Goal: Task Accomplishment & Management: Complete application form

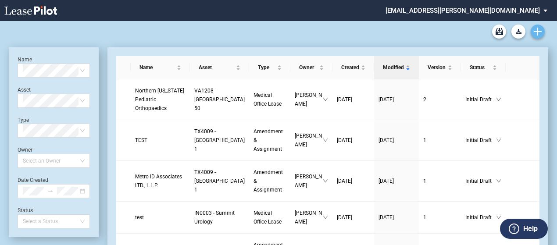
click at [539, 31] on use "Create new document" at bounding box center [538, 32] width 8 height 8
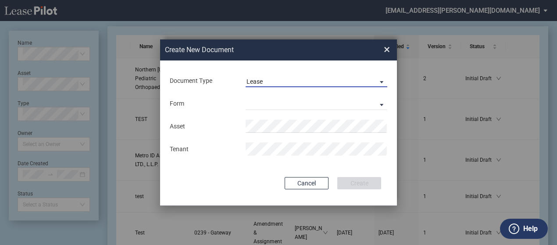
click at [340, 80] on span "Lease" at bounding box center [309, 82] width 126 height 9
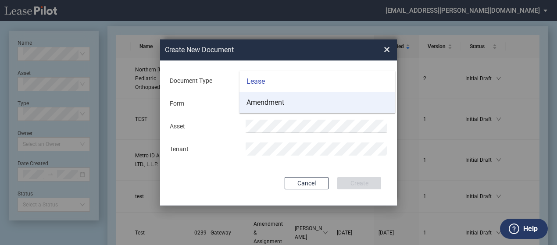
click at [335, 101] on md-option "Amendment" at bounding box center [317, 102] width 156 height 21
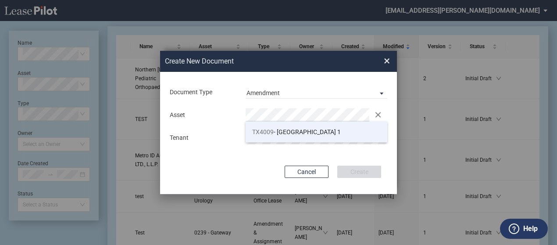
click at [299, 128] on span "TX4009 - Southwest Plaza 1" at bounding box center [296, 131] width 89 height 7
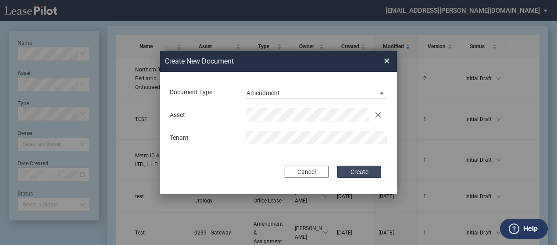
click at [356, 173] on button "Create" at bounding box center [359, 172] width 44 height 12
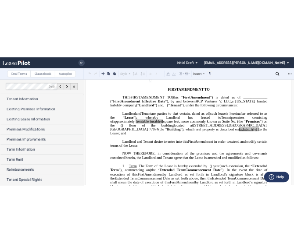
scroll to position [64, 0]
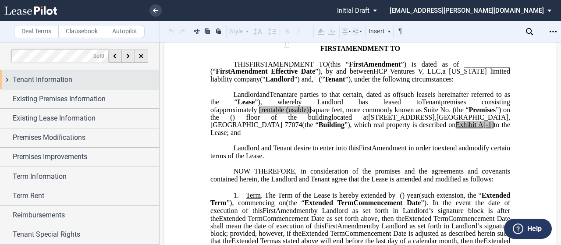
click at [5, 82] on div "Tenant Information" at bounding box center [79, 79] width 159 height 19
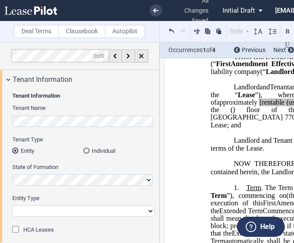
click at [87, 214] on select "Corporation Limited Liability Company General Partnership Limited Partnership O…" at bounding box center [83, 211] width 142 height 11
select select "Other"
click at [12, 206] on select "Corporation Limited Liability Company General Partnership Limited Partnership O…" at bounding box center [83, 211] width 142 height 11
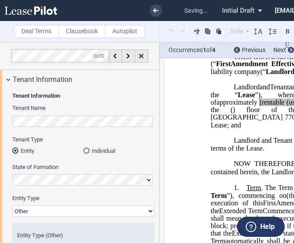
scroll to position [50, 0]
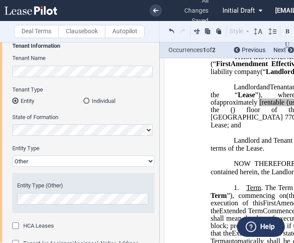
click at [89, 145] on label "Entity Type" at bounding box center [83, 149] width 142 height 8
click at [89, 156] on select "Corporation Limited Liability Company General Partnership Limited Partnership O…" at bounding box center [83, 161] width 142 height 11
click at [124, 147] on label "Entity Type" at bounding box center [83, 149] width 142 height 8
click at [124, 156] on select "Corporation Limited Liability Company General Partnership Limited Partnership O…" at bounding box center [83, 161] width 142 height 11
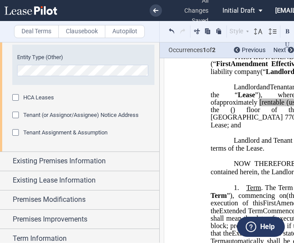
scroll to position [179, 0]
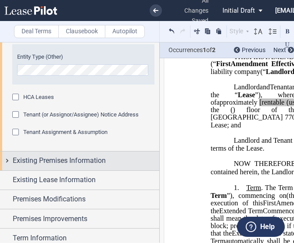
click at [7, 158] on div "Existing Premises Information" at bounding box center [79, 161] width 159 height 19
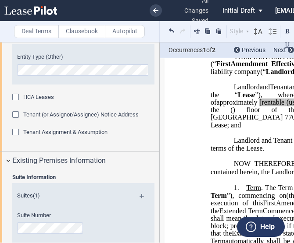
scroll to position [268, 0]
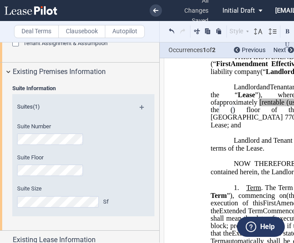
click at [131, 162] on div "Suite Number Suite Floor Suite Size Sf" at bounding box center [83, 170] width 142 height 94
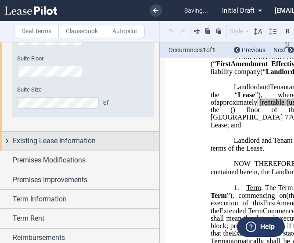
scroll to position [367, 0]
click at [6, 138] on div "Existing Lease Information" at bounding box center [79, 141] width 159 height 19
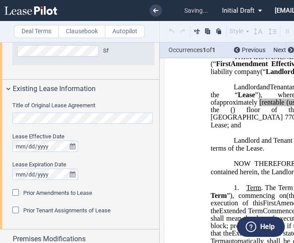
scroll to position [424, 0]
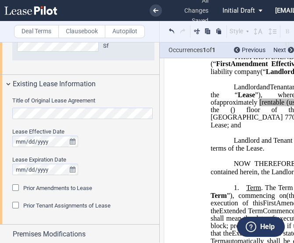
click at [21, 168] on div "Title of Original Lease Agreement Lease Effective Date Lease Expiration Date Pr…" at bounding box center [83, 158] width 142 height 123
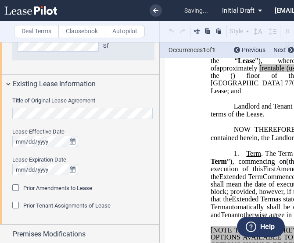
scroll to position [141, 0]
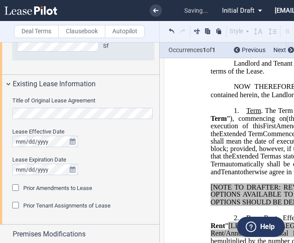
click at [42, 192] on div "Prior Amendments to Lease" at bounding box center [57, 189] width 69 height 8
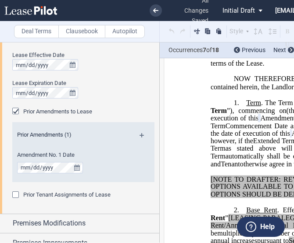
scroll to position [501, 0]
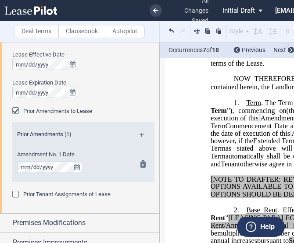
click at [54, 181] on div "Amendment No. 1 Date" at bounding box center [71, 166] width 118 height 31
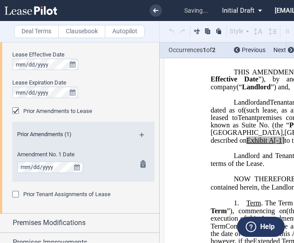
scroll to position [48, 0]
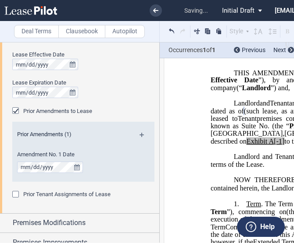
click at [140, 133] on md-icon at bounding box center [145, 138] width 12 height 11
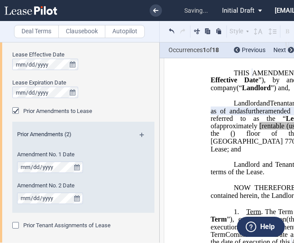
click at [68, 220] on div "Prior Amendments (2) Amendment No. 1 Date Amendment No. 2 Date" at bounding box center [83, 173] width 142 height 97
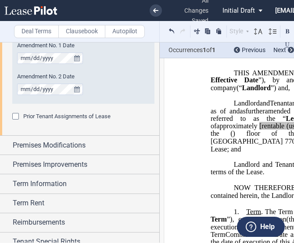
scroll to position [644, 0]
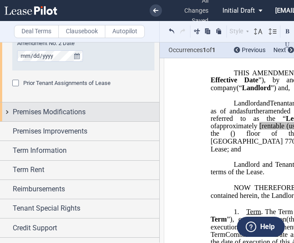
click at [11, 114] on div "Premises Modifications" at bounding box center [79, 112] width 159 height 19
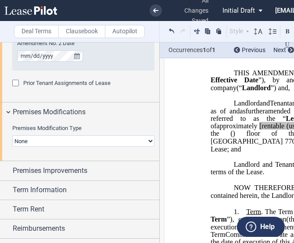
click at [32, 143] on select "None Expansion Relocation" at bounding box center [83, 140] width 142 height 11
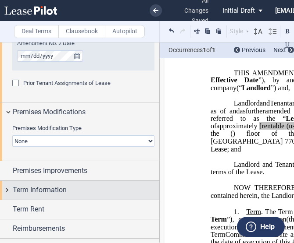
select select "relocation"
click at [12, 135] on select "None Expansion Relocation" at bounding box center [83, 140] width 142 height 11
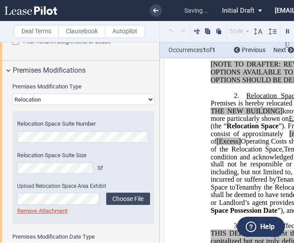
scroll to position [271, 0]
click at [125, 200] on label "Choose File" at bounding box center [128, 199] width 44 height 12
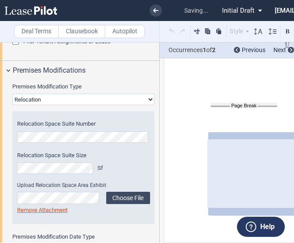
scroll to position [848, 0]
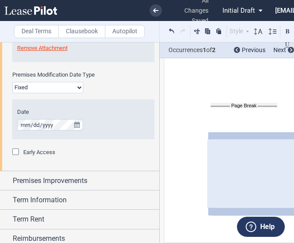
click at [50, 87] on select "Fixed Floating" at bounding box center [47, 87] width 71 height 11
select select "floating"
click at [12, 82] on select "Fixed Floating" at bounding box center [47, 87] width 71 height 11
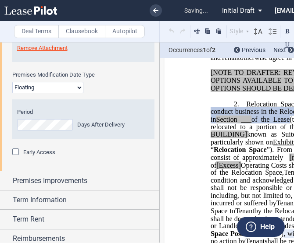
scroll to position [910, 0]
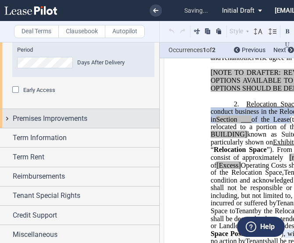
click at [7, 118] on div "Premises Improvements" at bounding box center [79, 118] width 159 height 19
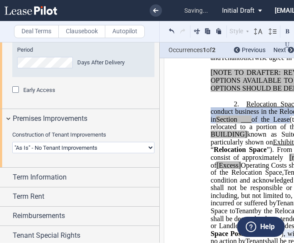
click at [58, 148] on select "Landlord Constructs Tenant Improvements Tenant Constructs Tenant Improvements "…" at bounding box center [83, 147] width 142 height 11
select select "landlord"
click at [12, 142] on select "Landlord Constructs Tenant Improvements Tenant Constructs Tenant Improvements "…" at bounding box center [83, 147] width 142 height 11
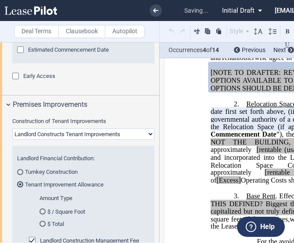
scroll to position [985, 0]
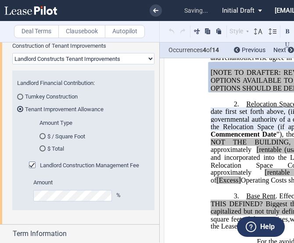
click at [48, 164] on span "Landlord Construction Management Fee" at bounding box center [89, 165] width 99 height 7
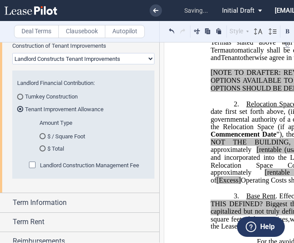
click at [61, 150] on md-radio-button "$ Total" at bounding box center [92, 149] width 106 height 8
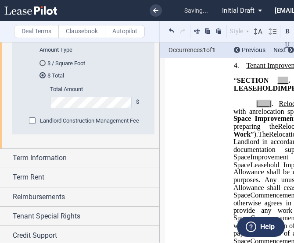
scroll to position [1079, 0]
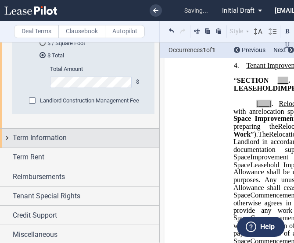
click at [6, 135] on div "Term Information" at bounding box center [79, 138] width 159 height 19
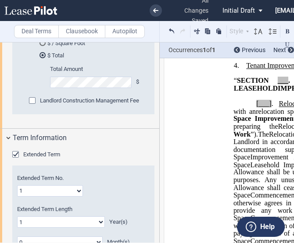
click at [90, 151] on div "Extended Term" at bounding box center [83, 155] width 142 height 9
click at [74, 192] on select "1 2 3 4 5 6 7 8 9 10 11 12 13 14 15 16 17 18 19 20" at bounding box center [50, 190] width 66 height 11
select select "number:3"
click at [17, 185] on select "1 2 3 4 5 6 7 8 9 10 11 12 13 14 15 16 17 18 19 20" at bounding box center [50, 190] width 66 height 11
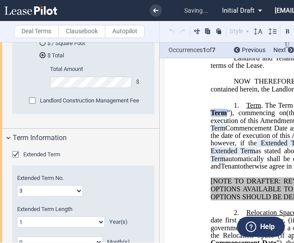
scroll to position [153, 0]
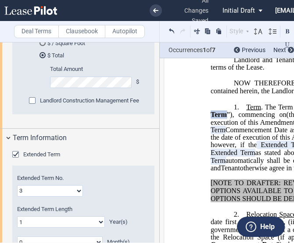
click at [142, 190] on div "Extended Term No. 1 2 3 4 5 6 7 8 9 10 11 12 13 14 15 16 17 18 19 20" at bounding box center [83, 186] width 133 height 22
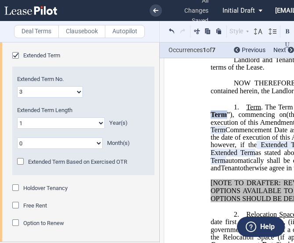
scroll to position [1178, 0]
click at [87, 119] on select "0 1 2 3 4 5 6 7 8 9 10 11 12 13 14 15 16 17 18 19 20" at bounding box center [61, 123] width 88 height 11
select select "number:5"
click at [17, 118] on select "0 1 2 3 4 5 6 7 8 9 10 11 12 13 14 15 16 17 18 19 20" at bounding box center [61, 123] width 88 height 11
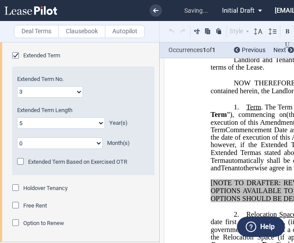
scroll to position [1200, 0]
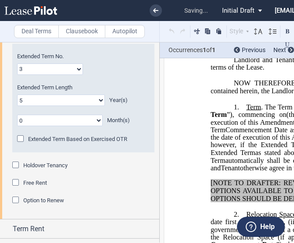
click at [16, 164] on div "Holdover Tenancy" at bounding box center [16, 166] width 9 height 9
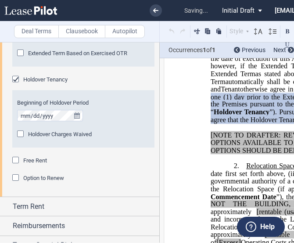
scroll to position [1336, 0]
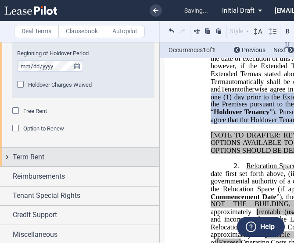
click at [5, 150] on div "Term Rent" at bounding box center [79, 157] width 159 height 19
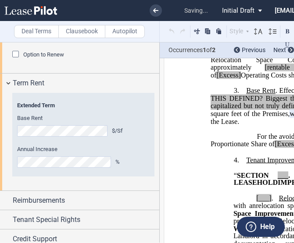
scroll to position [402, 0]
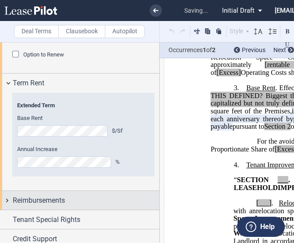
click at [6, 198] on div "Reimbursements" at bounding box center [79, 200] width 159 height 19
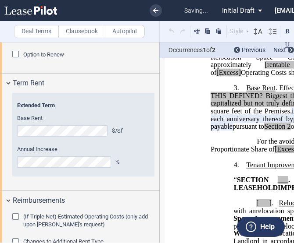
scroll to position [1502, 0]
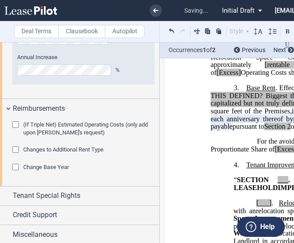
click at [15, 167] on div "Change Base Year" at bounding box center [16, 168] width 9 height 9
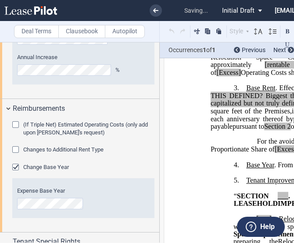
scroll to position [1548, 0]
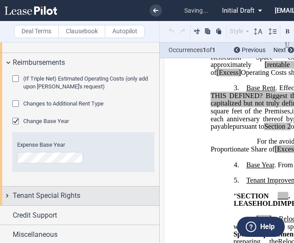
click at [7, 198] on div "Tenant Special Rights" at bounding box center [79, 196] width 159 height 19
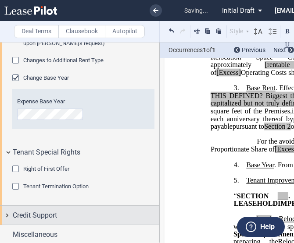
click at [5, 216] on div "Credit Support" at bounding box center [79, 215] width 159 height 19
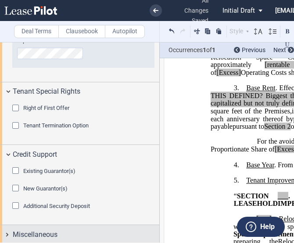
click at [5, 229] on div "Miscellaneous" at bounding box center [79, 234] width 159 height 19
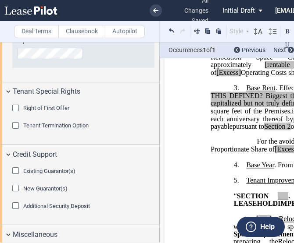
scroll to position [1852, 0]
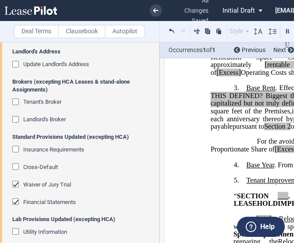
click at [52, 61] on span "Update Landlord's Address" at bounding box center [56, 64] width 66 height 7
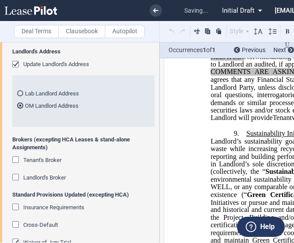
scroll to position [2094, 0]
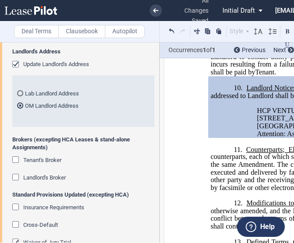
click at [17, 176] on div "Landlord's Broker" at bounding box center [16, 178] width 9 height 9
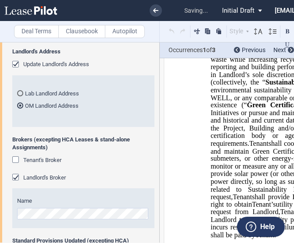
scroll to position [1556, 0]
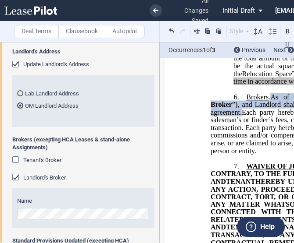
click at [44, 209] on div "Name" at bounding box center [83, 209] width 142 height 40
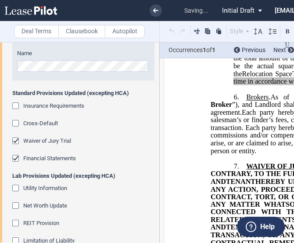
scroll to position [2000, 0]
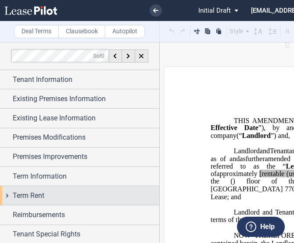
scroll to position [39, 0]
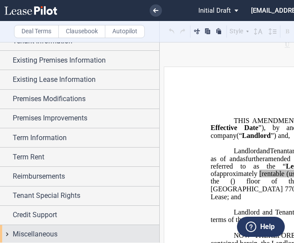
click at [6, 230] on div "Miscellaneous" at bounding box center [79, 234] width 159 height 19
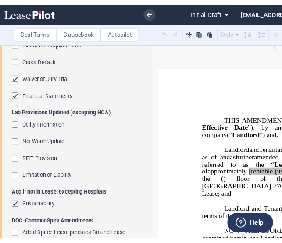
scroll to position [454, 0]
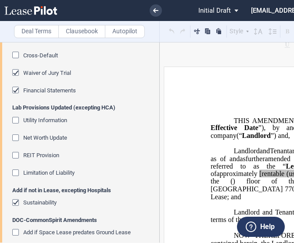
click at [15, 53] on div "Cross-Default" at bounding box center [16, 56] width 9 height 9
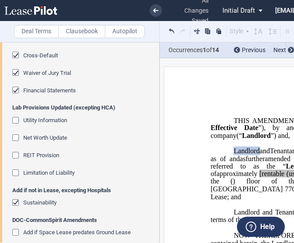
click at [148, 144] on div "Net Worth Update" at bounding box center [83, 143] width 142 height 18
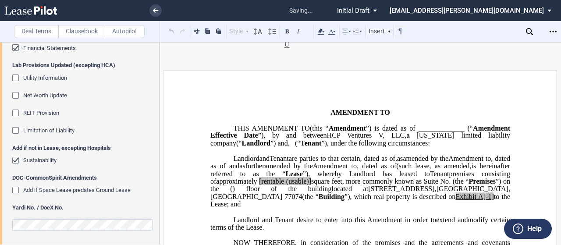
scroll to position [495, 0]
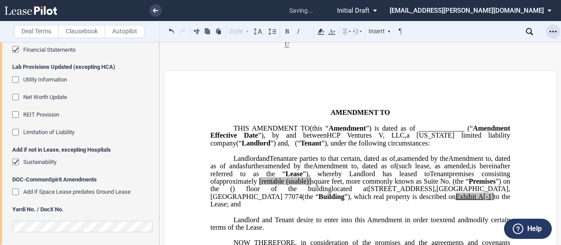
click at [293, 33] on div "Open Lease options menu" at bounding box center [553, 32] width 14 height 14
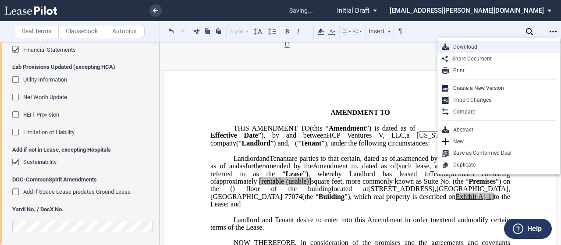
click at [293, 46] on div "Download" at bounding box center [502, 46] width 107 height 7
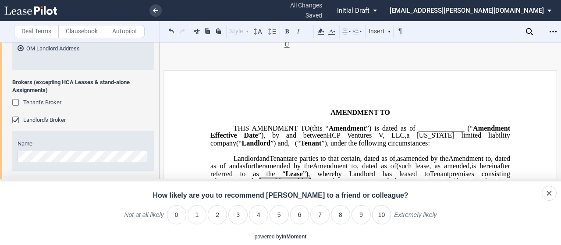
scroll to position [295, 0]
click at [293, 191] on div "dismiss" at bounding box center [533, 193] width 48 height 15
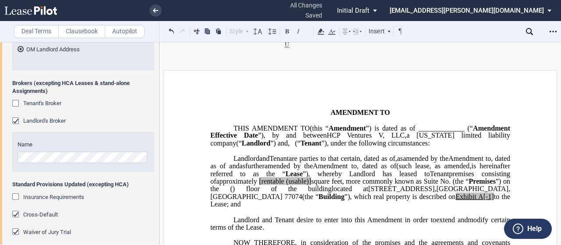
scroll to position [0, 0]
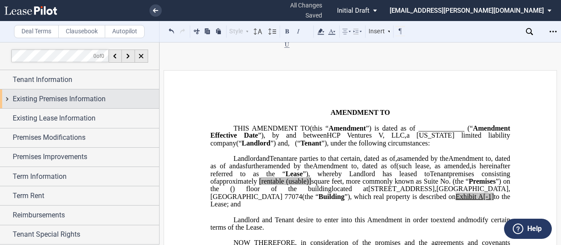
click at [8, 95] on div "Existing Premises Information" at bounding box center [79, 98] width 159 height 19
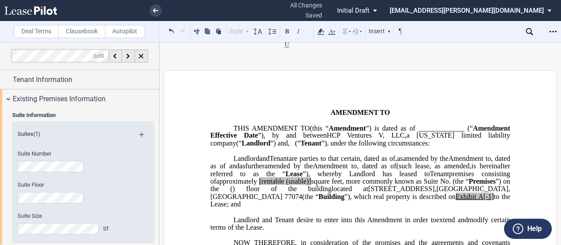
scroll to position [120, 0]
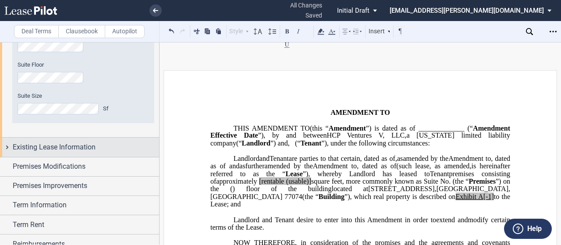
click at [1, 150] on div "Existing Lease Information" at bounding box center [79, 147] width 159 height 19
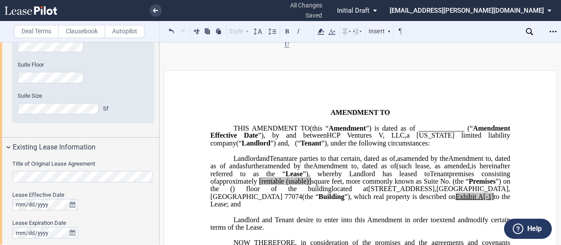
scroll to position [360, 0]
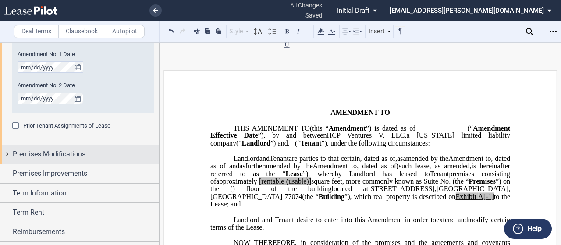
click at [6, 152] on div "Premises Modifications" at bounding box center [79, 154] width 159 height 19
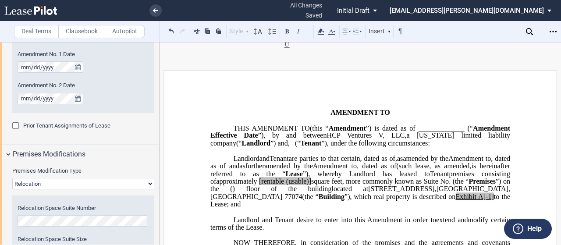
scroll to position [574, 0]
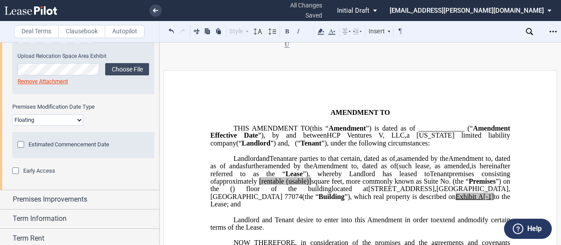
click at [45, 170] on span "Early Access" at bounding box center [39, 170] width 32 height 7
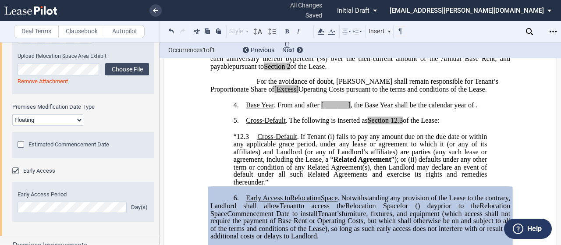
scroll to position [553, 0]
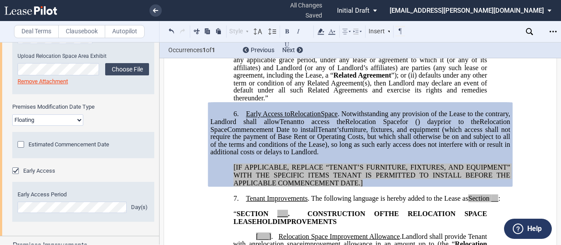
drag, startPoint x: 368, startPoint y: 198, endPoint x: 246, endPoint y: 132, distance: 139.3
drag, startPoint x: 246, startPoint y: 132, endPoint x: 238, endPoint y: 136, distance: 9.0
click at [238, 125] on span ". Notwithstanding any provision of the Lease to the contrary, Landlord shall al…" at bounding box center [361, 117] width 302 height 15
click at [246, 118] on span "Early Access to" at bounding box center [268, 114] width 44 height 8
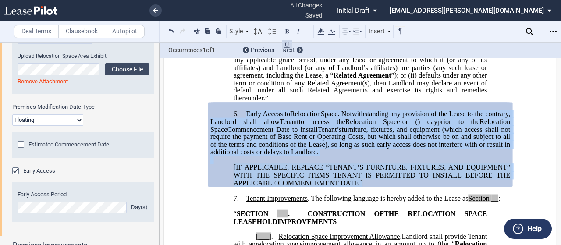
drag, startPoint x: 244, startPoint y: 130, endPoint x: 375, endPoint y: 197, distance: 147.5
click at [293, 187] on div "!!SET_LEVEL_0!! !!LEASE_LEVEL_1!! 6. Early Access to Expansion Relocation Space…" at bounding box center [360, 144] width 300 height 85
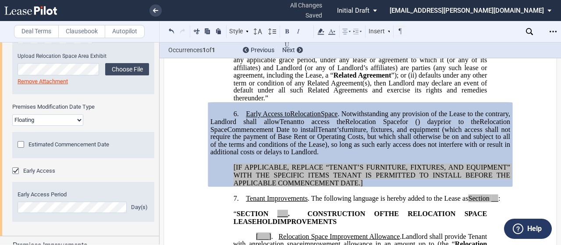
click at [293, 157] on p "6. Early Access to Expansion Relocation Space . Notwithstanding any provision o…" at bounding box center [360, 133] width 300 height 46
drag, startPoint x: 367, startPoint y: 164, endPoint x: 242, endPoint y: 130, distance: 129.1
click at [242, 130] on p "6. Early Access to Expansion Relocation Space . Notwithstanding any provision o…" at bounding box center [360, 133] width 300 height 46
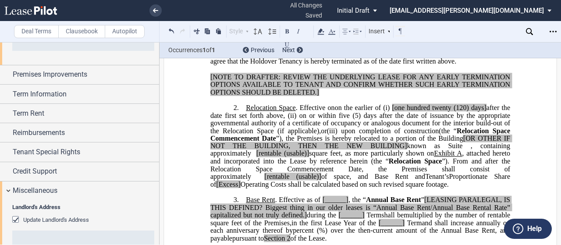
scroll to position [725, 0]
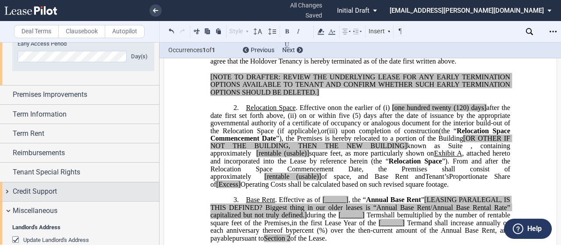
click at [7, 191] on div "Credit Support" at bounding box center [79, 191] width 159 height 19
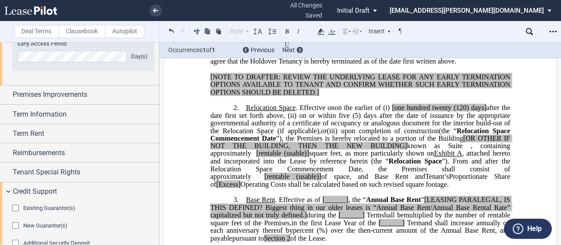
scroll to position [781, 0]
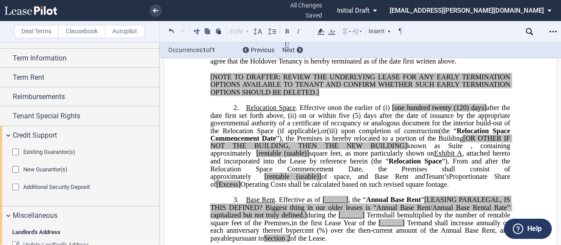
click at [44, 151] on span "Existing Guarantor(s)" at bounding box center [49, 152] width 52 height 7
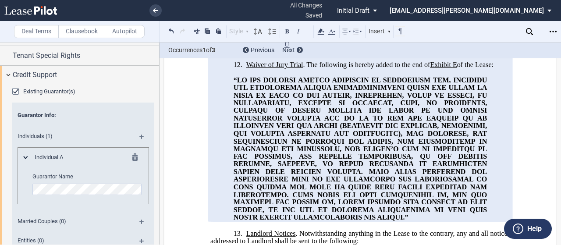
scroll to position [2311, 0]
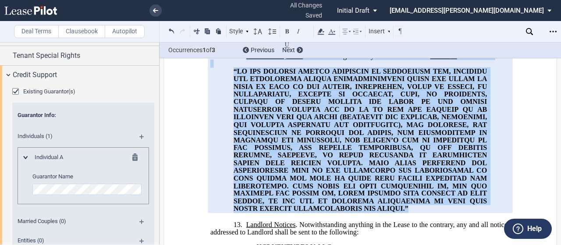
drag, startPoint x: 267, startPoint y: 231, endPoint x: 246, endPoint y: 68, distance: 164.0
click at [246, 68] on div "!!SET_LEVEL_0!! !!LEASE_LEVEL_1!! 12. Waiver of Jury Trial . The following is h…" at bounding box center [360, 128] width 300 height 169
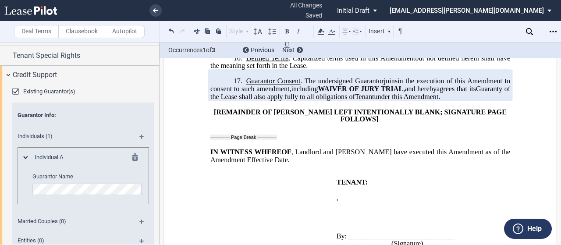
scroll to position [2652, 0]
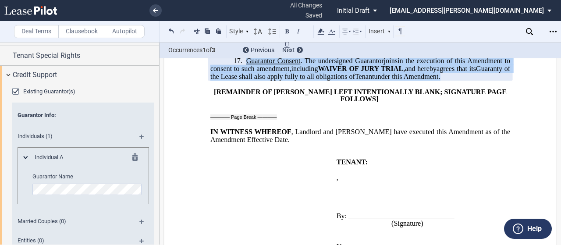
drag, startPoint x: 253, startPoint y: 106, endPoint x: 244, endPoint y: 83, distance: 24.0
click at [244, 80] on p "17. Guarantor Consent . The undersigned Guarantor s join joins in the execution…" at bounding box center [360, 68] width 300 height 23
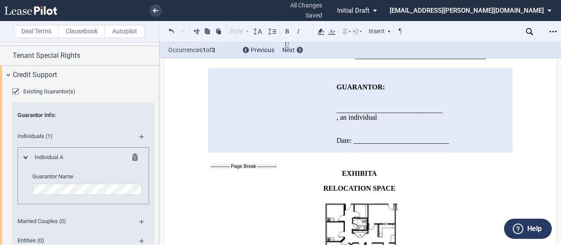
scroll to position [3057, 0]
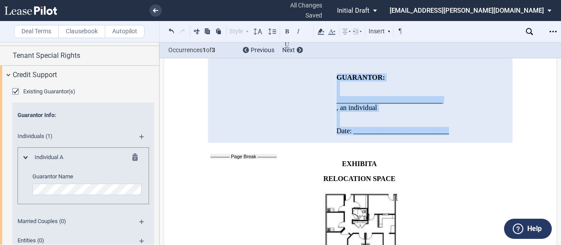
drag, startPoint x: 450, startPoint y: 155, endPoint x: 335, endPoint y: 99, distance: 128.4
click at [293, 99] on td "GUARANTOR S : ______________________________ ﻿ ﻿ , an individual Date: ________…" at bounding box center [415, 108] width 164 height 69
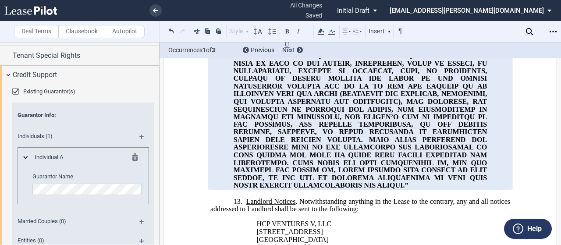
scroll to position [2091, 0]
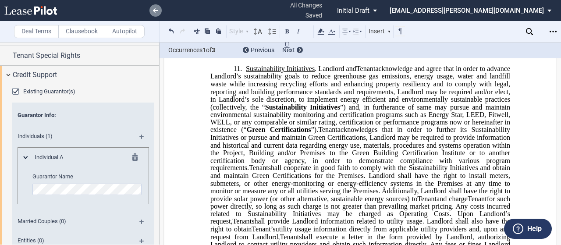
click at [156, 8] on link at bounding box center [156, 10] width 12 height 12
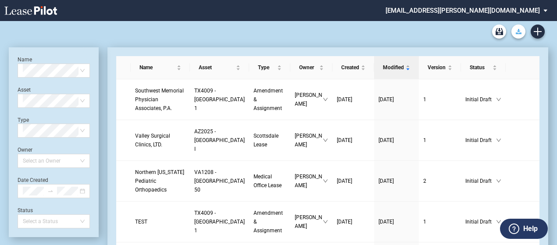
click at [518, 34] on use "Download Blank Form" at bounding box center [519, 31] width 6 height 5
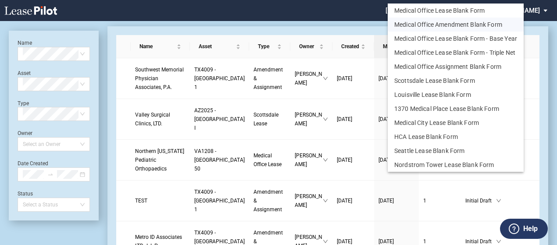
click at [475, 25] on button "Medical Office Amendment Blank Form" at bounding box center [456, 25] width 136 height 14
